Goal: Task Accomplishment & Management: Manage account settings

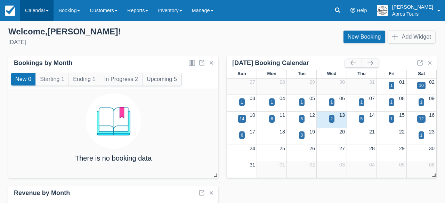
click at [41, 9] on link "Calendar" at bounding box center [36, 10] width 33 height 21
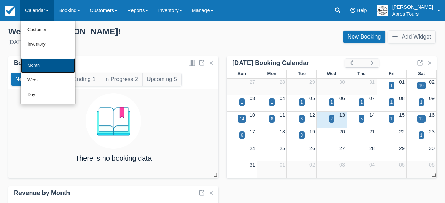
click at [35, 68] on link "Month" at bounding box center [47, 65] width 55 height 15
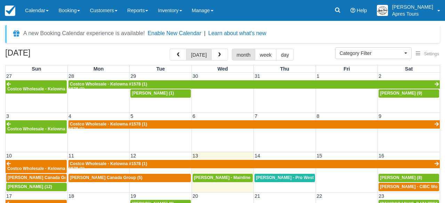
select select
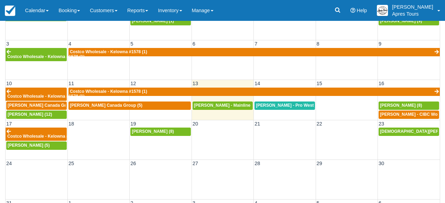
scroll to position [71, 0]
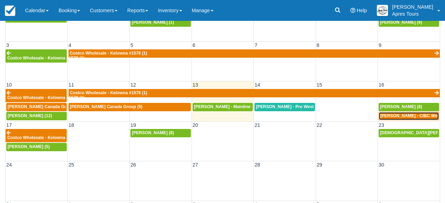
click at [424, 117] on span "Loughren, Lorraine - CIBC Wood Gundy Grp (3)" at bounding box center [426, 115] width 92 height 5
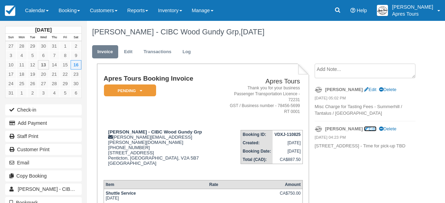
click at [364, 128] on link "Edit" at bounding box center [370, 128] width 12 height 5
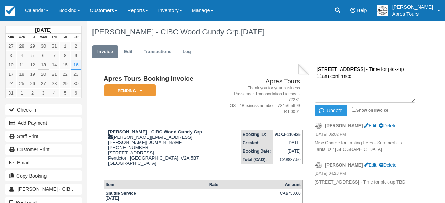
type textarea "1708 Dolphin Avenue - Time for pick-up 11am confirmed"
click at [356, 109] on input "Show on invoice" at bounding box center [354, 109] width 5 height 5
checkbox input "true"
click at [345, 109] on button "Update" at bounding box center [330, 111] width 32 height 12
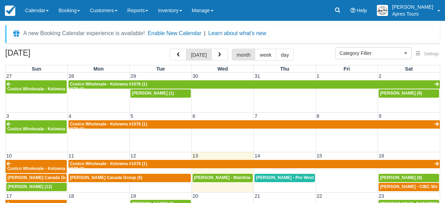
select select
click at [400, 177] on span "[PERSON_NAME] (8)" at bounding box center [401, 177] width 42 height 5
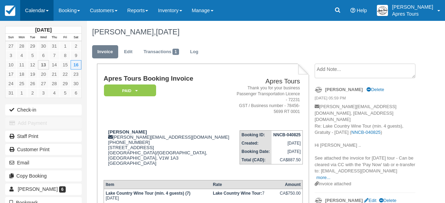
click at [31, 12] on link "Calendar" at bounding box center [36, 10] width 33 height 21
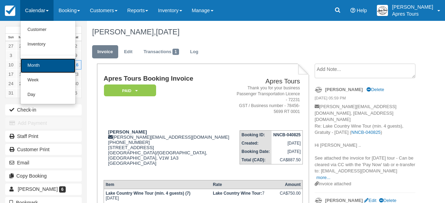
click at [28, 67] on link "Month" at bounding box center [47, 65] width 55 height 15
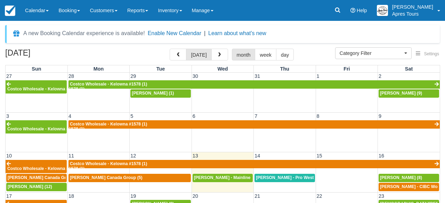
select select
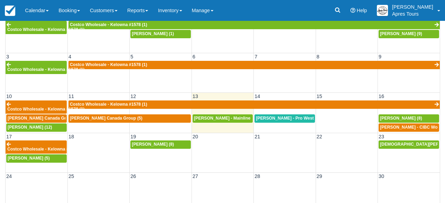
scroll to position [60, 0]
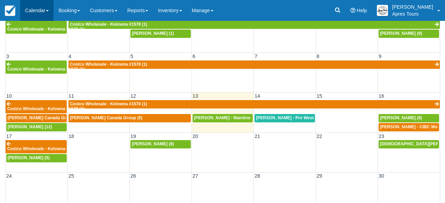
click at [34, 14] on link "Calendar" at bounding box center [36, 10] width 33 height 21
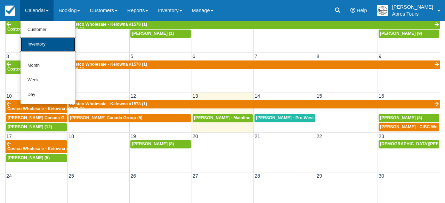
click at [35, 46] on link "Inventory" at bounding box center [47, 44] width 55 height 15
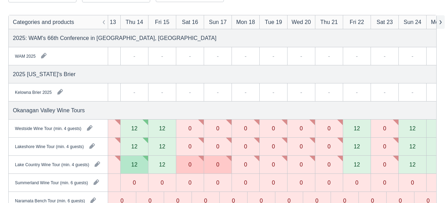
scroll to position [0, 21]
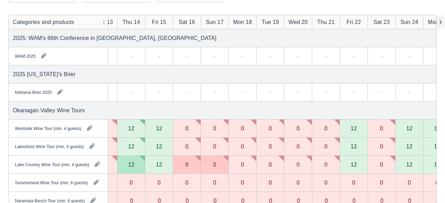
click at [439, 23] on button "button" at bounding box center [440, 22] width 8 height 14
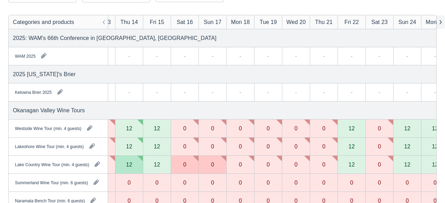
scroll to position [0, 0]
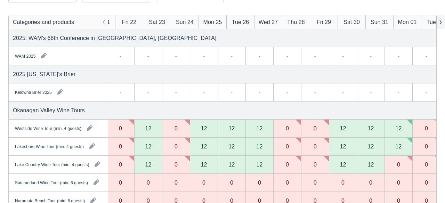
click at [439, 23] on button "button" at bounding box center [440, 22] width 8 height 14
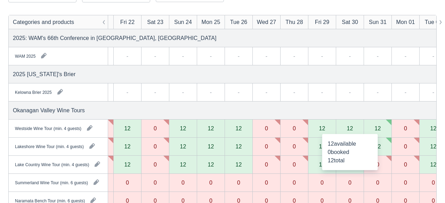
click at [352, 130] on div "12" at bounding box center [350, 128] width 6 height 6
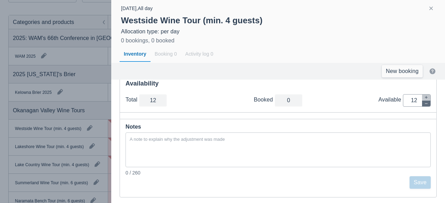
click at [428, 101] on icon "button" at bounding box center [426, 103] width 4 height 4
type input "11"
click at [428, 101] on icon "button" at bounding box center [426, 103] width 4 height 4
type input "10"
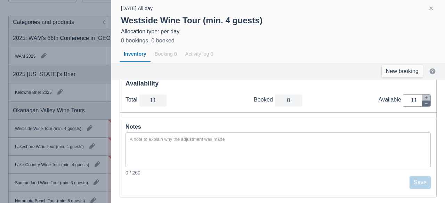
type input "10"
click at [428, 101] on icon "button" at bounding box center [426, 103] width 4 height 4
type input "9"
click at [428, 101] on icon "button" at bounding box center [426, 103] width 4 height 4
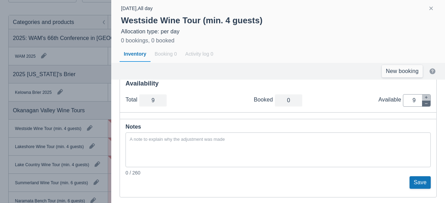
type input "8"
click at [428, 101] on icon "button" at bounding box center [426, 103] width 4 height 4
type input "7"
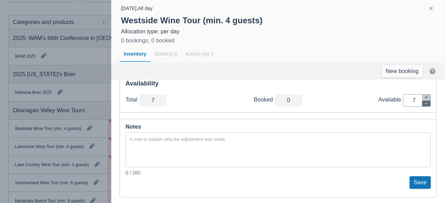
click at [427, 101] on icon "button" at bounding box center [426, 103] width 4 height 4
type input "6"
click at [427, 101] on icon "button" at bounding box center [426, 103] width 4 height 4
type input "5"
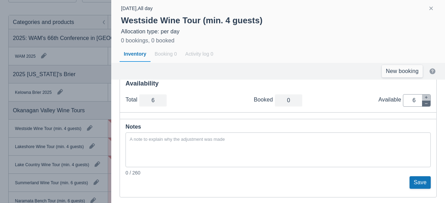
type input "5"
click at [427, 101] on icon "button" at bounding box center [426, 103] width 4 height 4
type input "4"
click at [427, 101] on icon "button" at bounding box center [426, 103] width 4 height 4
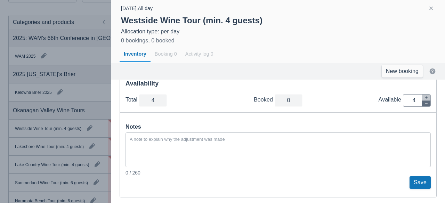
type input "3"
click at [427, 101] on icon "button" at bounding box center [426, 103] width 4 height 4
type input "2"
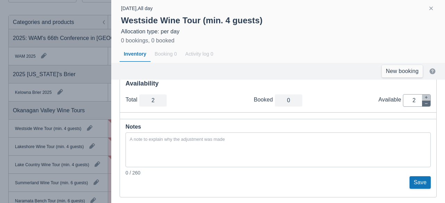
click at [427, 101] on icon "button" at bounding box center [426, 103] width 4 height 4
type input "1"
click at [427, 101] on icon "button" at bounding box center [426, 103] width 4 height 4
type input "0"
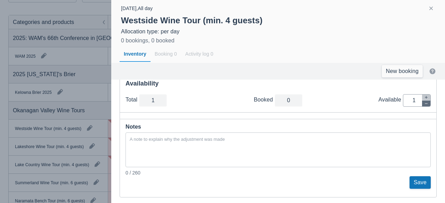
type input "0"
click at [425, 179] on button "Save" at bounding box center [419, 182] width 21 height 13
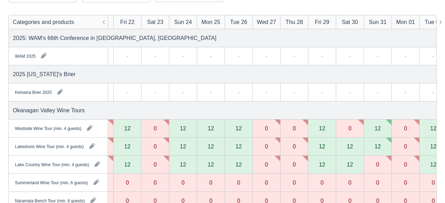
click at [348, 147] on div "12" at bounding box center [350, 146] width 6 height 6
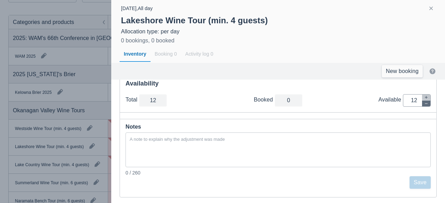
click at [425, 104] on icon "button" at bounding box center [426, 103] width 4 height 4
type input "11"
click at [425, 104] on icon "button" at bounding box center [426, 103] width 4 height 4
type input "10"
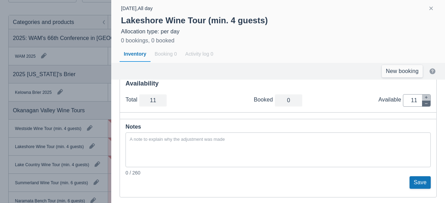
type input "10"
click at [425, 104] on icon "button" at bounding box center [426, 103] width 4 height 4
type input "9"
click at [425, 104] on icon "button" at bounding box center [426, 103] width 4 height 4
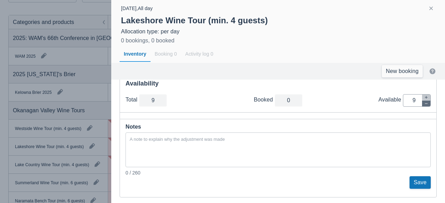
type input "8"
click at [425, 104] on icon "button" at bounding box center [426, 103] width 4 height 4
type input "7"
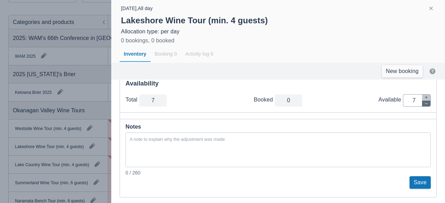
click at [425, 104] on icon "button" at bounding box center [426, 103] width 4 height 4
type input "6"
click at [425, 104] on icon "button" at bounding box center [426, 103] width 4 height 4
type input "5"
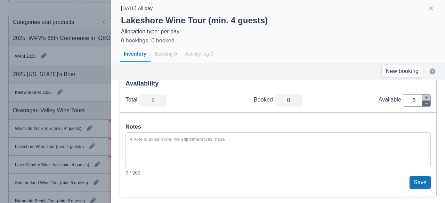
type input "5"
click at [425, 104] on icon "button" at bounding box center [426, 103] width 4 height 4
type input "4"
click at [425, 104] on icon "button" at bounding box center [426, 103] width 4 height 4
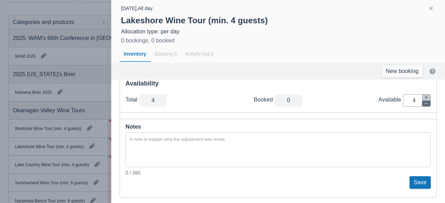
type input "3"
click at [425, 104] on icon "button" at bounding box center [426, 103] width 4 height 4
type input "2"
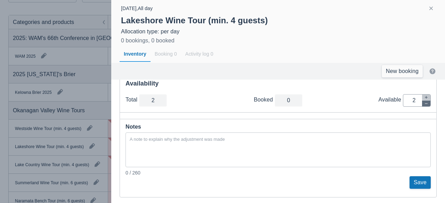
click at [425, 104] on icon "button" at bounding box center [426, 103] width 4 height 4
type input "1"
click at [425, 104] on icon "button" at bounding box center [426, 103] width 4 height 4
type input "0"
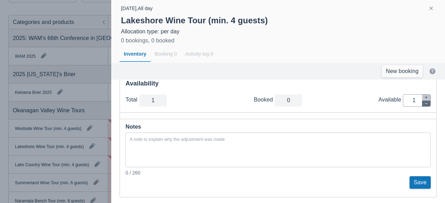
type input "0"
click at [425, 180] on button "Save" at bounding box center [419, 182] width 21 height 13
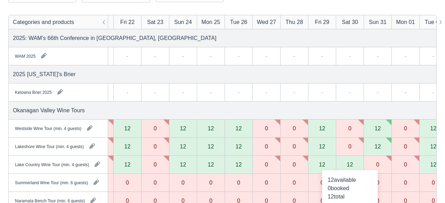
click at [352, 162] on div "12" at bounding box center [350, 165] width 6 height 6
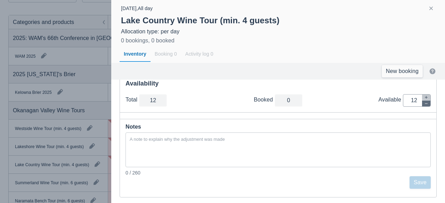
click at [425, 104] on icon "button" at bounding box center [426, 103] width 4 height 4
type input "11"
click at [425, 104] on icon "button" at bounding box center [426, 103] width 4 height 4
type input "10"
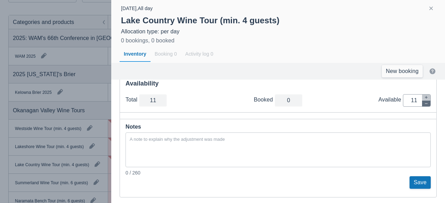
type input "10"
click at [425, 104] on icon "button" at bounding box center [426, 103] width 4 height 4
type input "9"
click at [425, 104] on icon "button" at bounding box center [426, 103] width 4 height 4
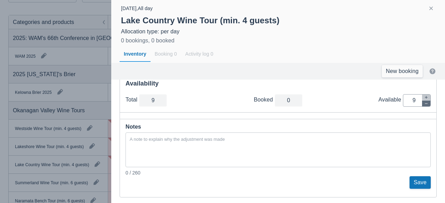
type input "8"
click at [425, 104] on icon "button" at bounding box center [426, 103] width 4 height 4
type input "7"
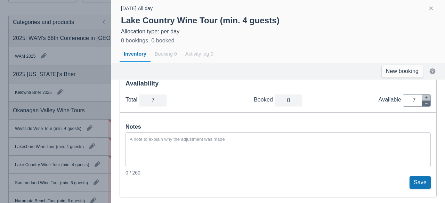
click at [425, 104] on icon "button" at bounding box center [426, 103] width 4 height 4
type input "6"
click at [425, 104] on icon "button" at bounding box center [426, 103] width 4 height 4
type input "5"
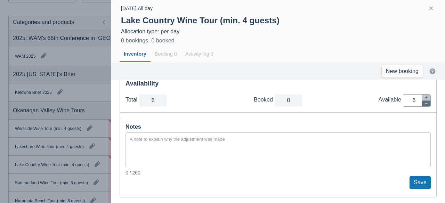
type input "5"
click at [425, 104] on icon "button" at bounding box center [426, 103] width 4 height 4
type input "4"
click at [425, 104] on icon "button" at bounding box center [426, 103] width 4 height 4
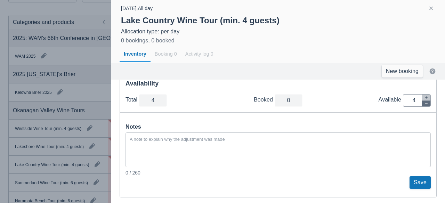
type input "3"
click at [425, 104] on icon "button" at bounding box center [426, 103] width 4 height 4
type input "2"
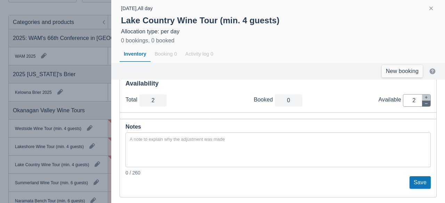
click at [425, 104] on icon "button" at bounding box center [426, 103] width 4 height 4
type input "1"
click at [425, 104] on icon "button" at bounding box center [426, 103] width 4 height 4
type input "0"
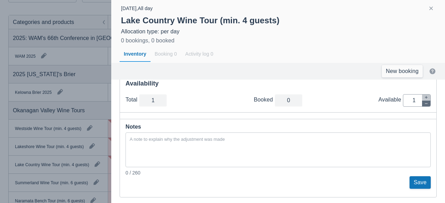
type input "0"
click at [426, 183] on button "Save" at bounding box center [419, 182] width 21 height 13
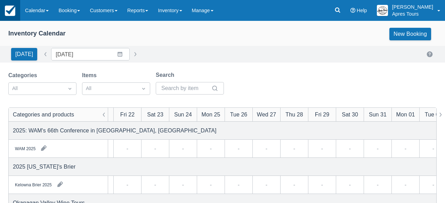
click at [5, 13] on img at bounding box center [10, 11] width 10 height 10
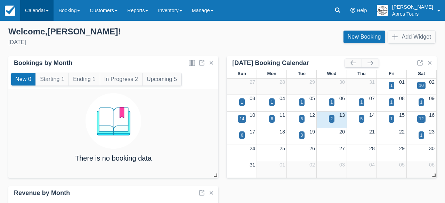
click at [39, 11] on link "Calendar" at bounding box center [36, 10] width 33 height 21
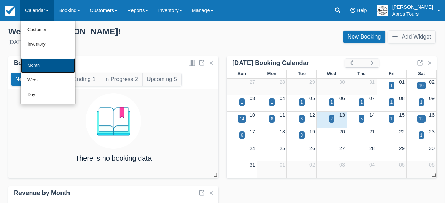
click at [38, 67] on link "Month" at bounding box center [47, 65] width 55 height 15
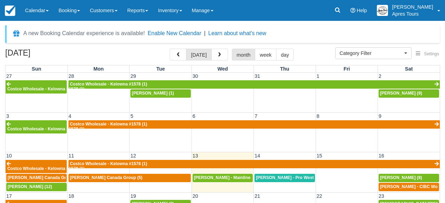
select select
